Goal: Task Accomplishment & Management: Manage account settings

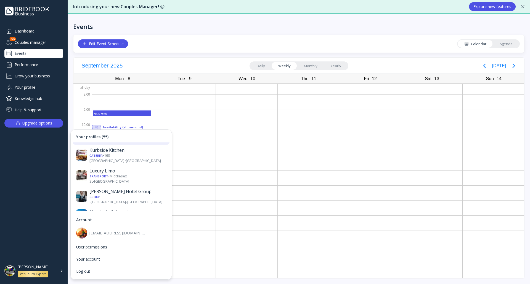
scroll to position [494, 0]
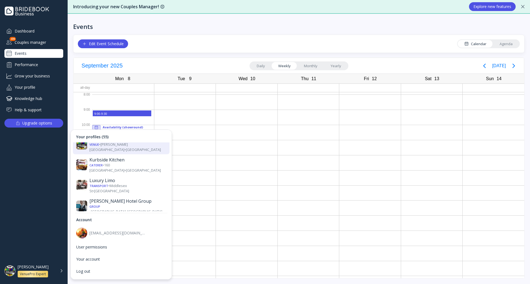
click at [122, 273] on div "Venue • [GEOGRAPHIC_DATA] • [GEOGRAPHIC_DATA]" at bounding box center [127, 275] width 77 height 5
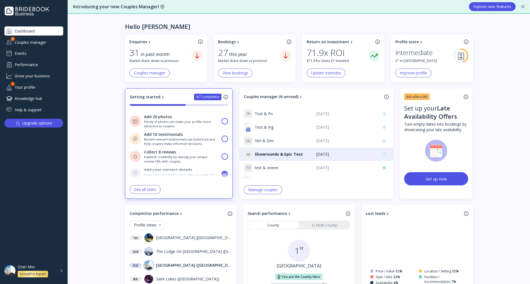
click at [30, 50] on div "Events" at bounding box center [33, 53] width 59 height 9
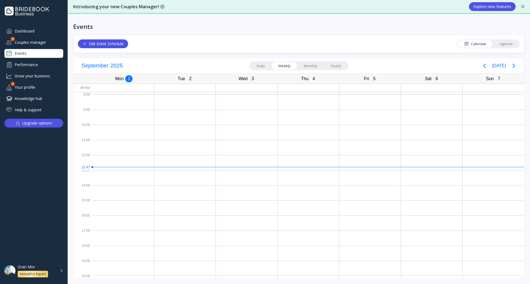
click at [124, 46] on div "Edit Event Schedule" at bounding box center [102, 44] width 41 height 4
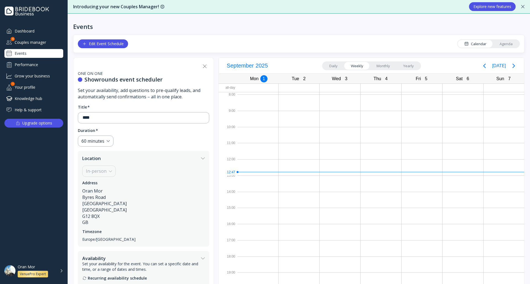
click at [203, 67] on icon at bounding box center [204, 66] width 3 height 3
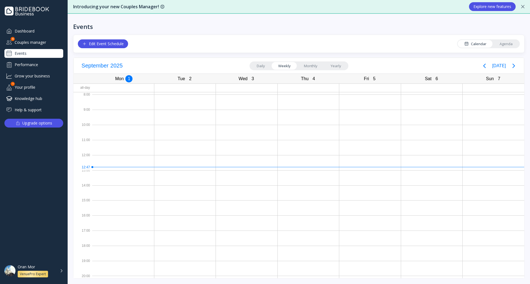
click at [502, 43] on link "Agenda" at bounding box center [506, 44] width 26 height 8
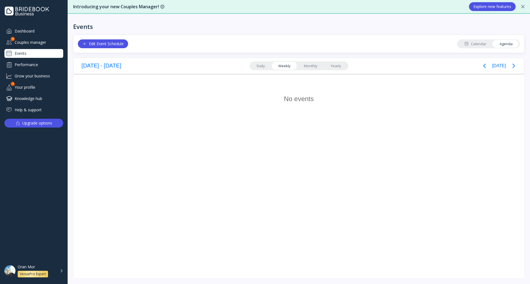
click at [481, 44] on div "Calendar" at bounding box center [475, 43] width 22 height 5
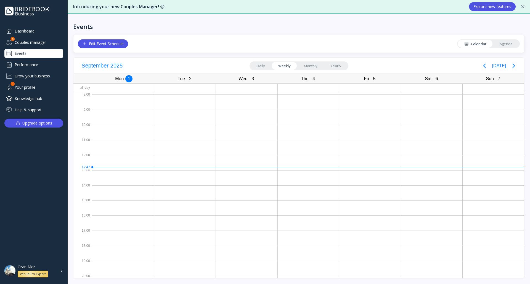
click at [118, 42] on div "Edit Event Schedule" at bounding box center [102, 44] width 41 height 4
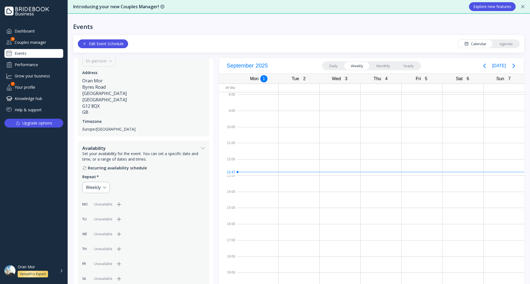
scroll to position [170, 0]
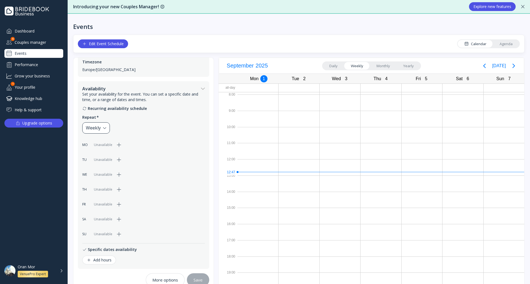
click at [103, 132] on div "Weekly" at bounding box center [96, 128] width 28 height 11
click at [121, 155] on div "Custom..." at bounding box center [119, 157] width 62 height 5
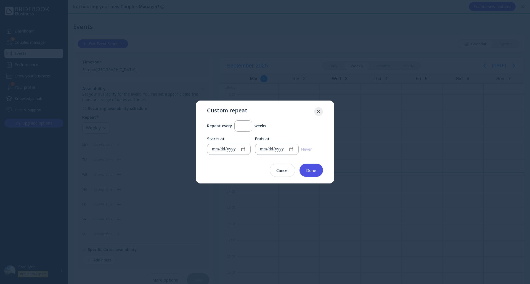
click at [320, 112] on div at bounding box center [318, 111] width 9 height 3
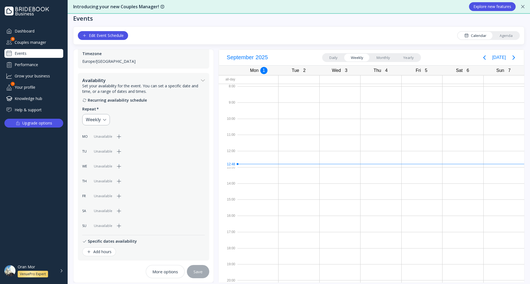
scroll to position [13, 0]
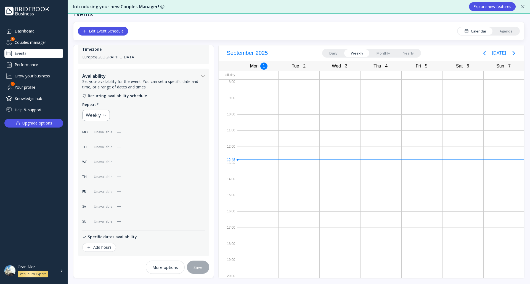
click at [117, 131] on icon "button" at bounding box center [119, 132] width 7 height 7
click at [118, 146] on icon "button" at bounding box center [119, 147] width 7 height 7
click at [119, 159] on icon "button" at bounding box center [119, 162] width 7 height 7
click at [121, 177] on icon "button" at bounding box center [119, 177] width 7 height 7
click at [121, 190] on icon "button" at bounding box center [119, 192] width 7 height 7
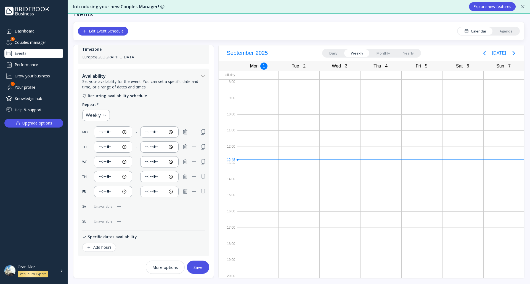
click at [108, 246] on div "Add hours" at bounding box center [99, 248] width 25 height 4
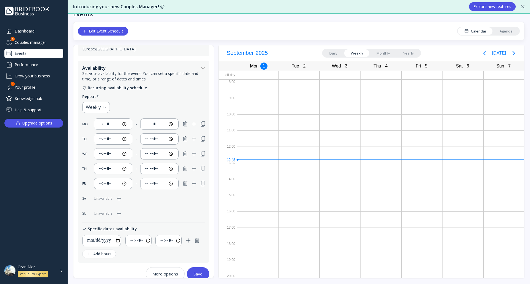
scroll to position [185, 0]
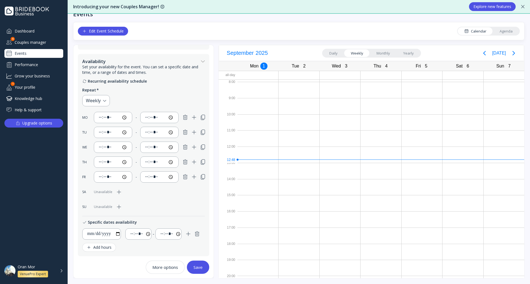
click at [197, 233] on icon "button" at bounding box center [197, 234] width 7 height 7
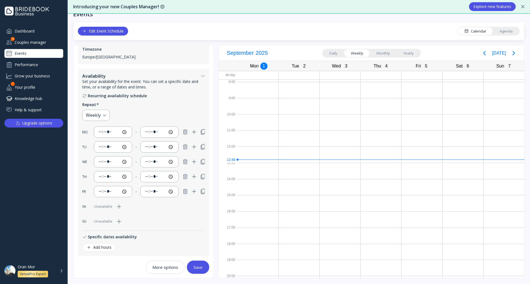
scroll to position [170, 0]
click at [193, 269] on div "Save" at bounding box center [197, 267] width 9 height 4
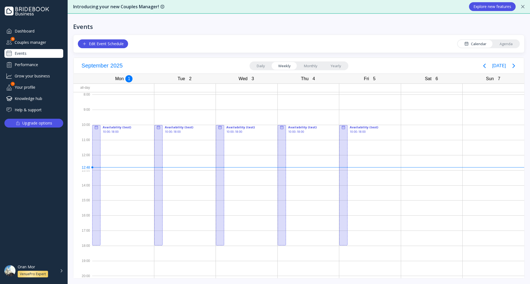
click at [101, 45] on div "Edit Event Schedule" at bounding box center [102, 44] width 41 height 4
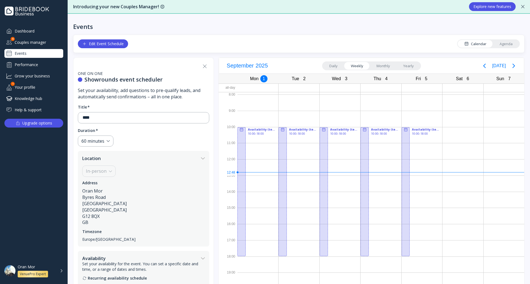
click at [203, 67] on icon at bounding box center [204, 66] width 3 height 3
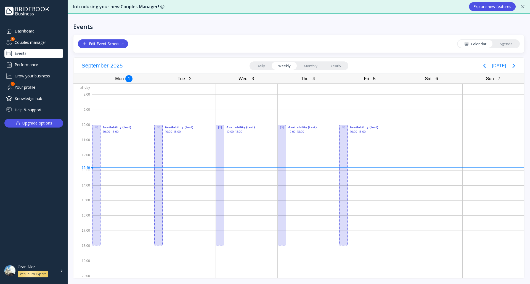
click at [243, 37] on div "Edit Event Schedule Calendar Agenda" at bounding box center [298, 44] width 451 height 18
click at [219, 50] on div "Edit Event Schedule Calendar Agenda" at bounding box center [298, 44] width 451 height 18
drag, startPoint x: 104, startPoint y: 129, endPoint x: 122, endPoint y: 128, distance: 18.2
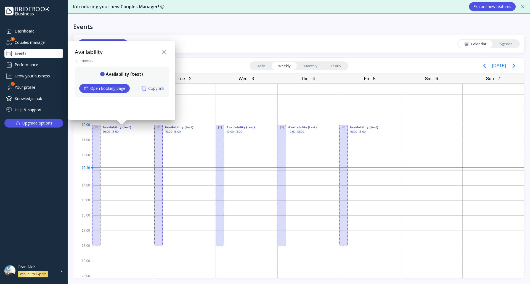
click at [165, 50] on icon at bounding box center [164, 52] width 7 height 7
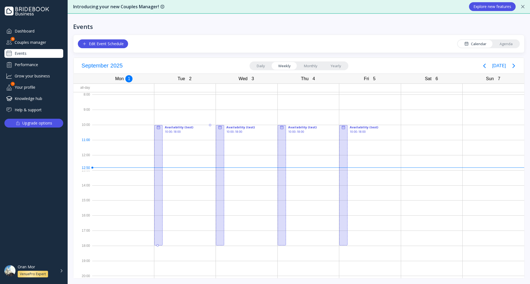
click at [159, 143] on div at bounding box center [158, 185] width 8 height 121
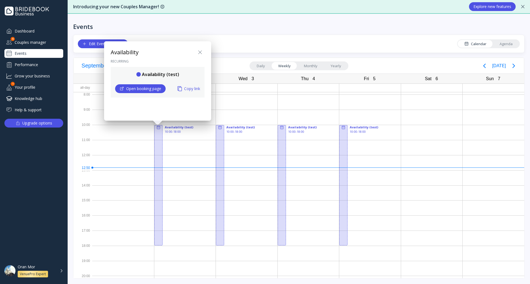
click at [199, 53] on icon at bounding box center [199, 52] width 3 height 3
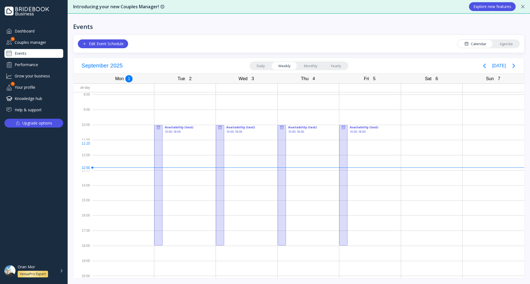
click at [115, 145] on div at bounding box center [123, 147] width 62 height 15
click at [158, 139] on div at bounding box center [158, 185] width 8 height 121
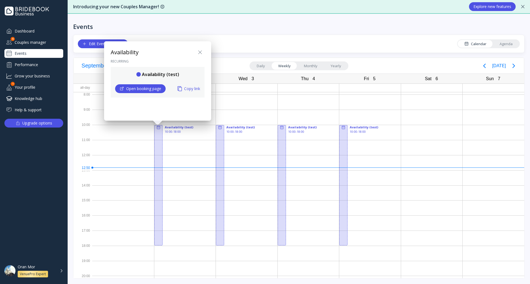
click at [201, 52] on icon at bounding box center [200, 52] width 7 height 7
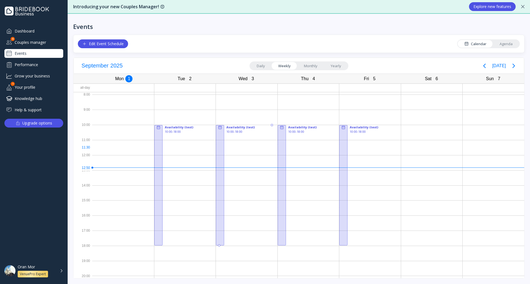
click at [218, 148] on div at bounding box center [220, 185] width 8 height 121
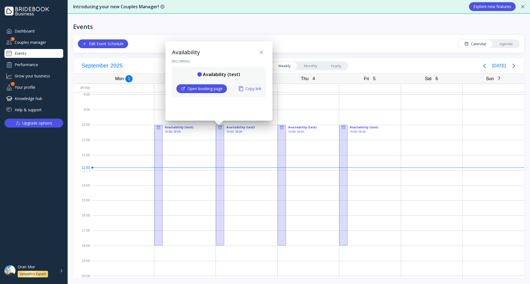
click at [262, 50] on icon at bounding box center [261, 52] width 7 height 7
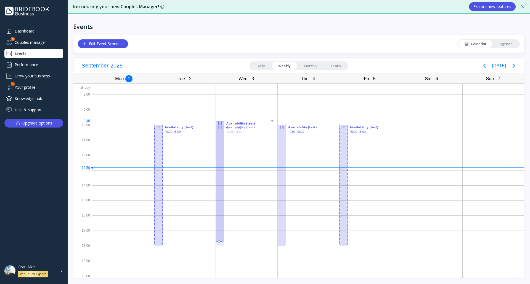
drag, startPoint x: 222, startPoint y: 142, endPoint x: 241, endPoint y: 136, distance: 20.1
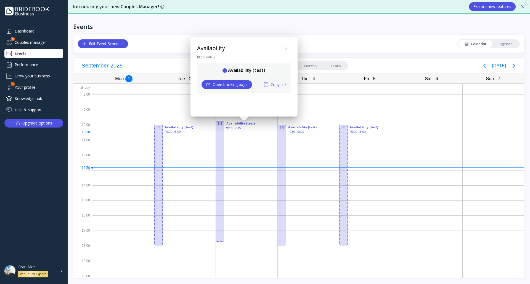
click at [287, 48] on icon at bounding box center [286, 48] width 7 height 7
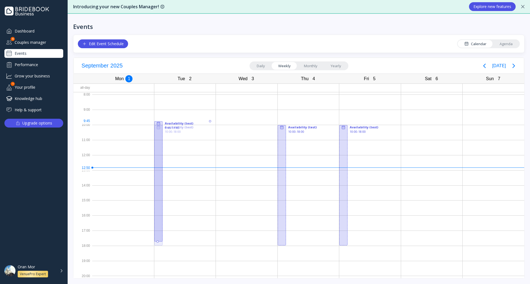
drag, startPoint x: 161, startPoint y: 150, endPoint x: 167, endPoint y: 147, distance: 6.1
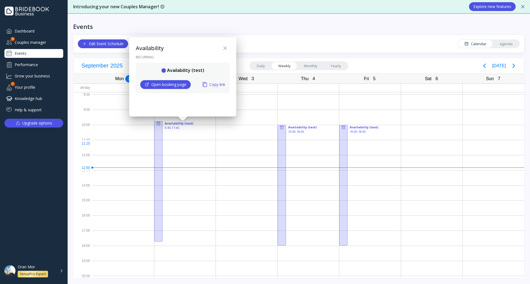
click at [194, 158] on div at bounding box center [265, 142] width 618 height 373
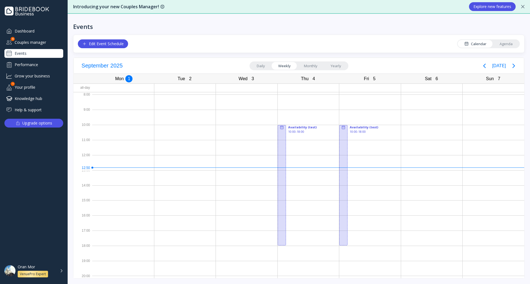
click at [102, 43] on div "Edit Event Schedule" at bounding box center [102, 44] width 41 height 4
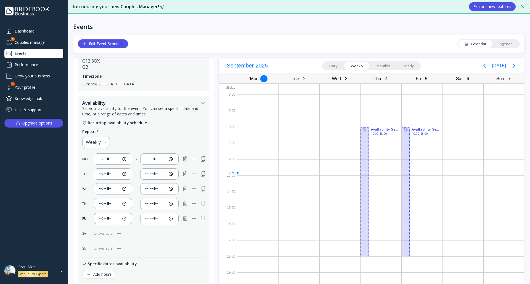
scroll to position [170, 0]
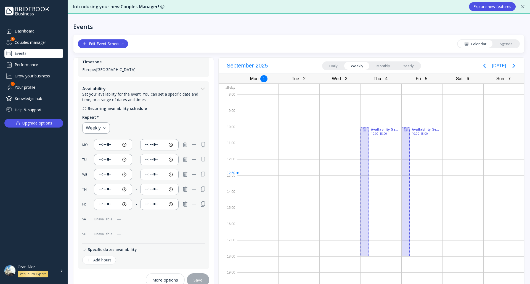
click at [121, 220] on icon "button" at bounding box center [119, 219] width 7 height 7
click at [197, 277] on button "Save" at bounding box center [198, 280] width 22 height 13
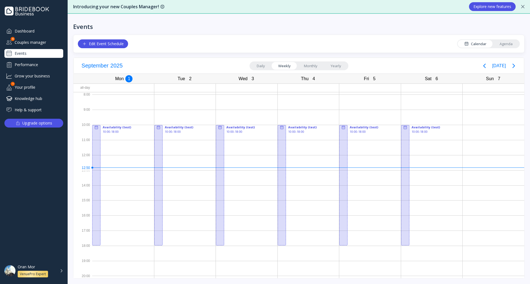
click at [107, 42] on div "Edit Event Schedule" at bounding box center [102, 44] width 41 height 4
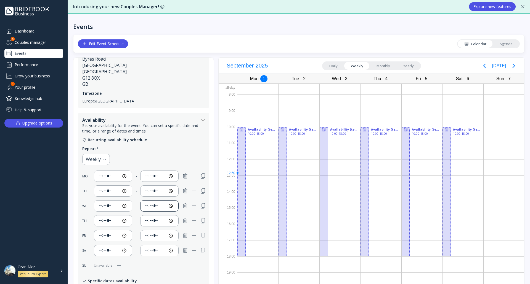
scroll to position [170, 0]
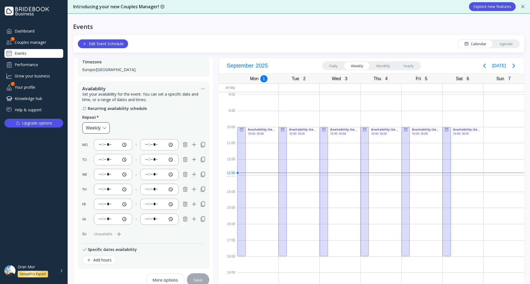
click at [105, 125] on div "Weekly" at bounding box center [96, 128] width 28 height 11
click at [123, 113] on div "Recurring availability schedule Repeat * Weekly MO ***** - ***** TU ***** - ***…" at bounding box center [143, 173] width 123 height 134
click at [135, 112] on div "Recurring availability schedule Repeat * Weekly MO ***** - ***** TU ***** - ***…" at bounding box center [143, 173] width 123 height 134
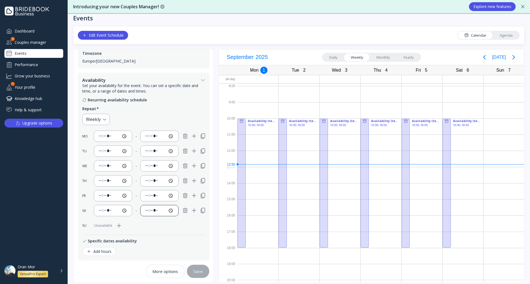
scroll to position [13, 0]
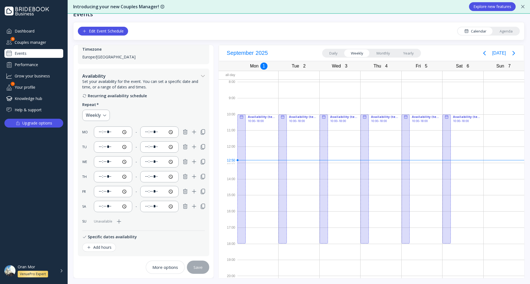
click at [302, 33] on div "Edit Event Schedule Calendar Agenda" at bounding box center [299, 31] width 442 height 9
click at [510, 55] on icon "Next page" at bounding box center [513, 53] width 7 height 7
click at [510, 54] on icon "Next page" at bounding box center [513, 53] width 7 height 7
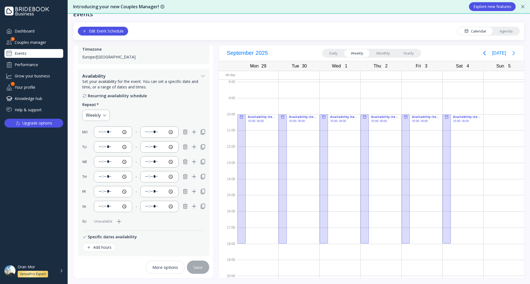
click at [510, 54] on icon "Next page" at bounding box center [513, 53] width 7 height 7
click at [483, 54] on icon "Previous page" at bounding box center [484, 53] width 2 height 4
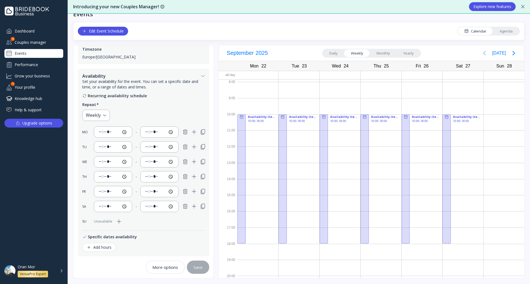
click at [483, 54] on icon "Previous page" at bounding box center [484, 53] width 2 height 4
click at [241, 30] on div "Edit Event Schedule Calendar Agenda" at bounding box center [299, 31] width 442 height 9
click at [163, 271] on button "More options" at bounding box center [165, 267] width 39 height 13
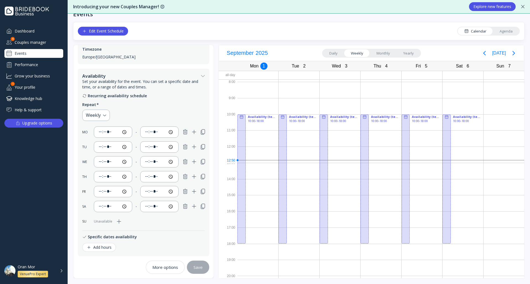
scroll to position [92, 0]
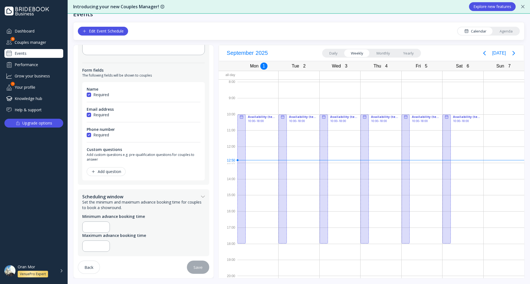
click at [94, 268] on button "Back" at bounding box center [89, 267] width 22 height 13
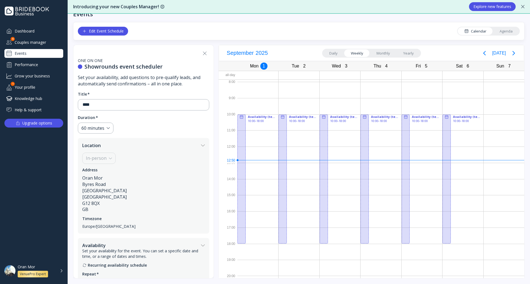
scroll to position [0, 0]
click at [202, 50] on icon at bounding box center [204, 53] width 7 height 7
